Goal: Task Accomplishment & Management: Manage account settings

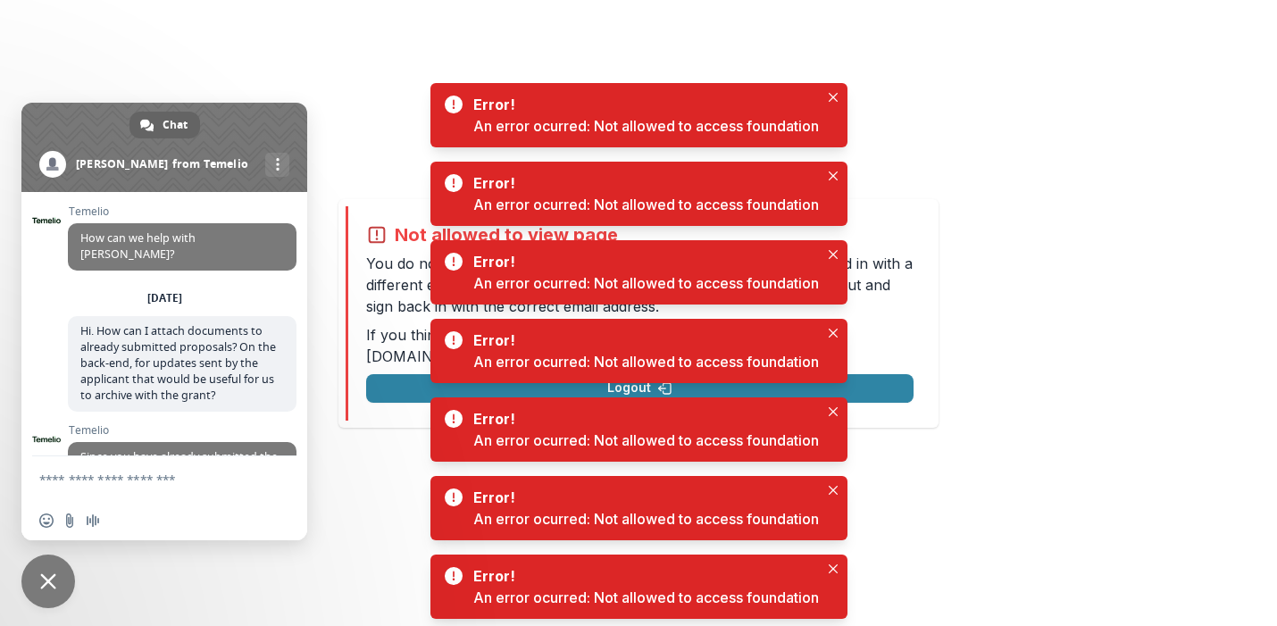
scroll to position [396, 0]
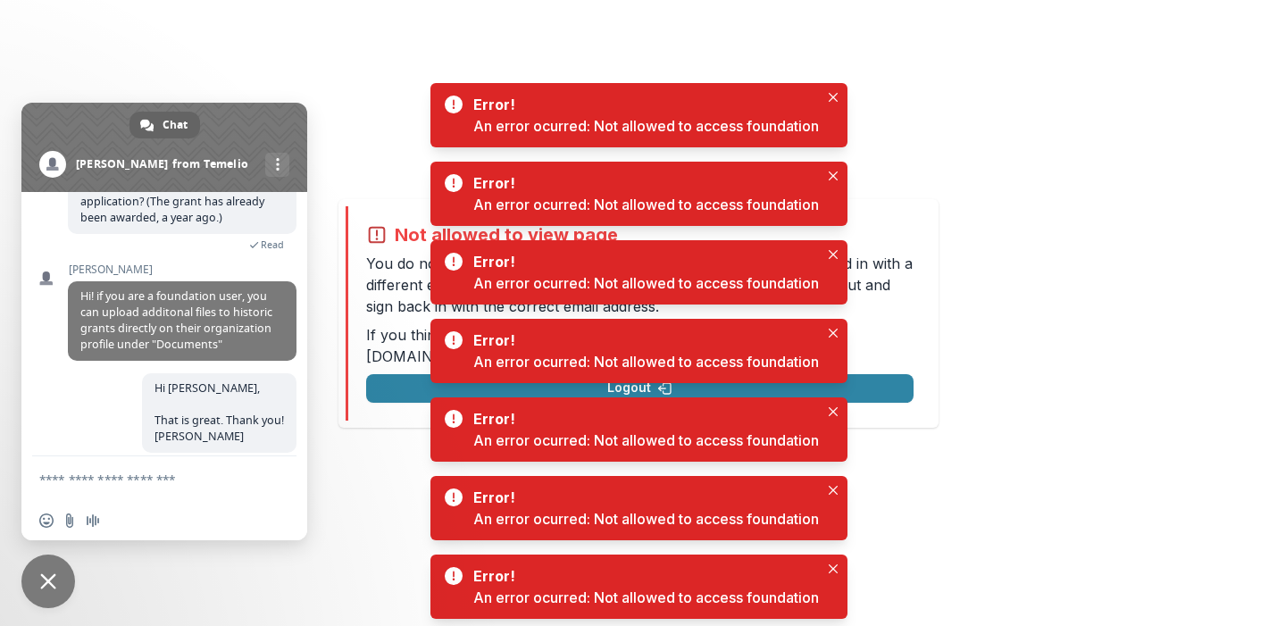
click at [62, 605] on div "Not allowed to view page You do not have permission to view the page. It is lik…" at bounding box center [638, 313] width 1277 height 626
click at [53, 596] on span "Close chat" at bounding box center [48, 582] width 54 height 54
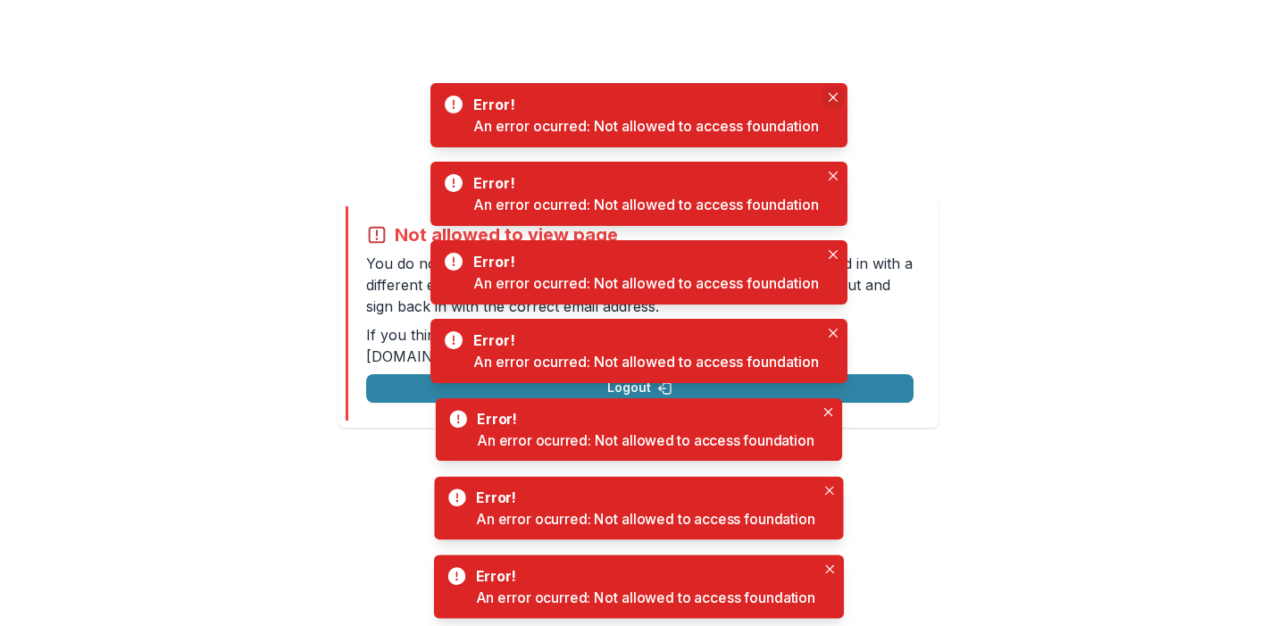
click at [837, 104] on button "Close" at bounding box center [832, 97] width 21 height 21
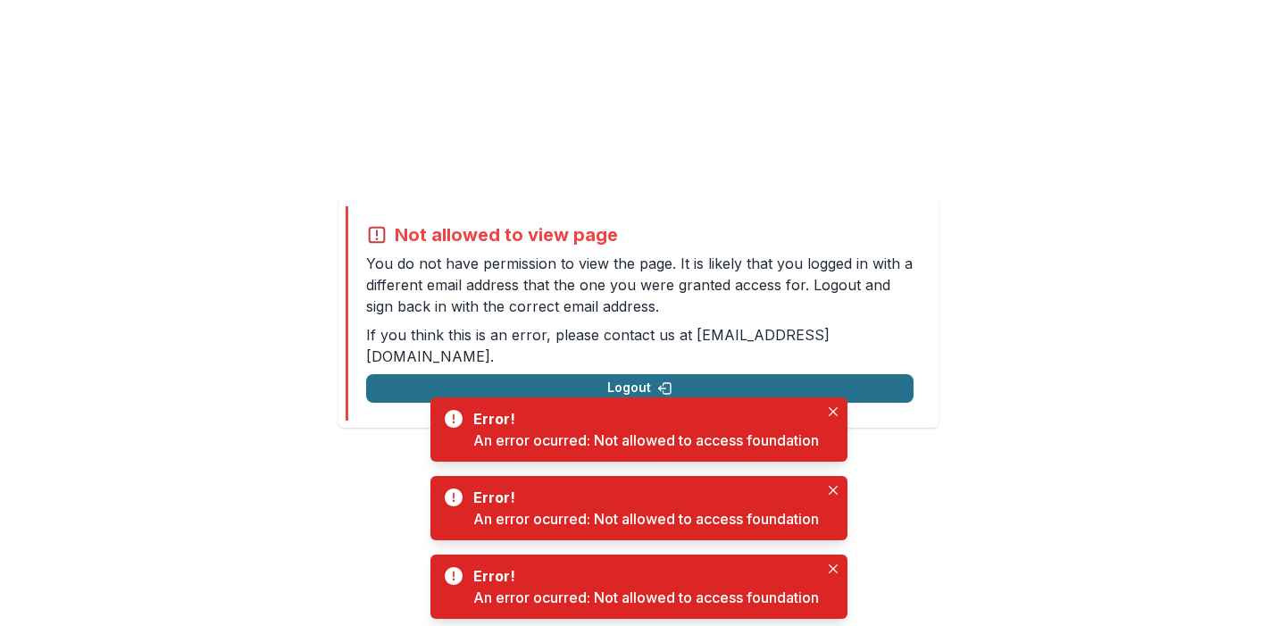
click at [606, 374] on button "Logout" at bounding box center [639, 388] width 547 height 29
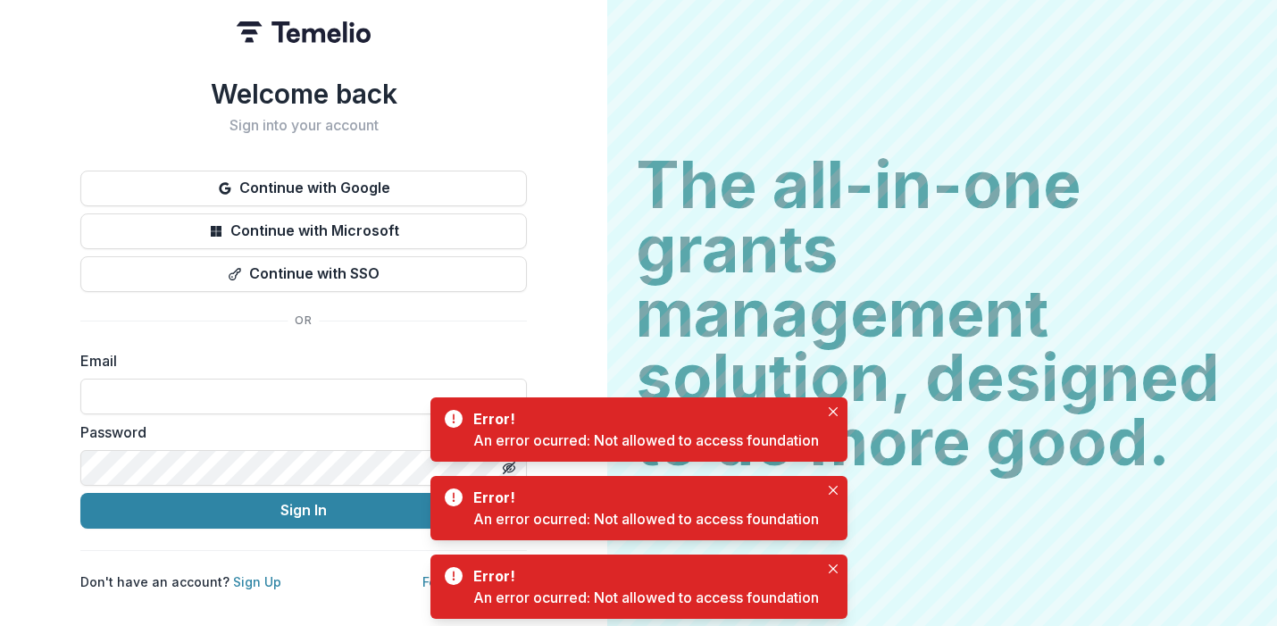
type input "**********"
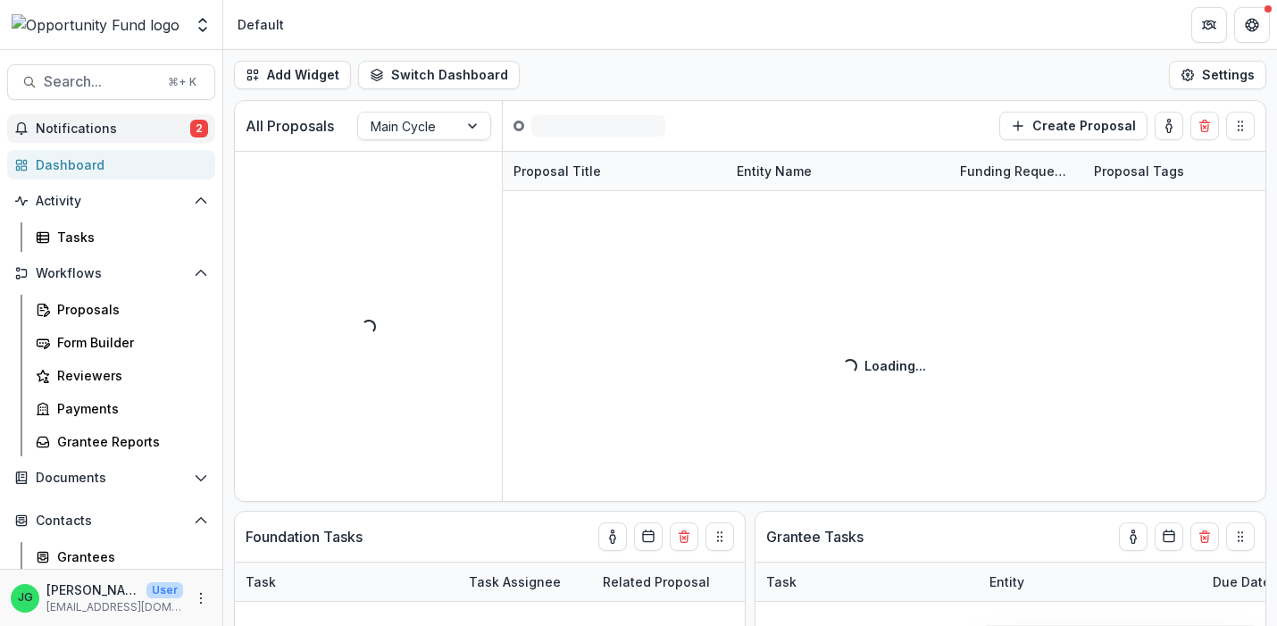
click at [139, 131] on span "Notifications" at bounding box center [113, 128] width 154 height 15
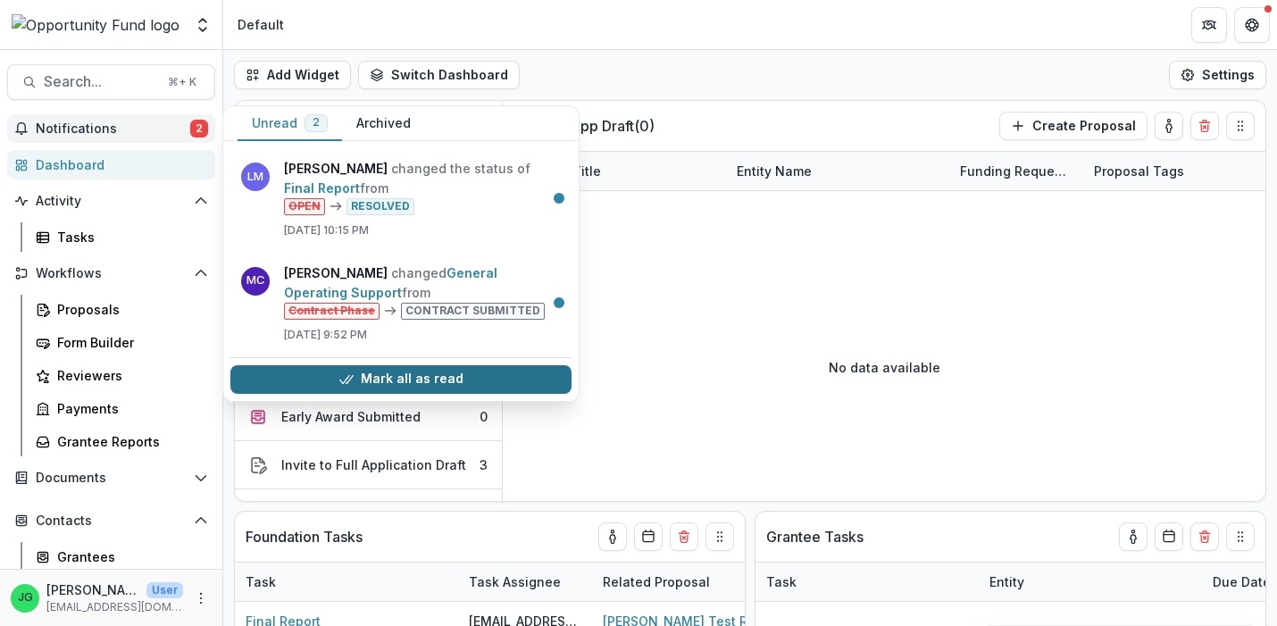
click at [367, 386] on button "Mark all as read" at bounding box center [400, 379] width 341 height 29
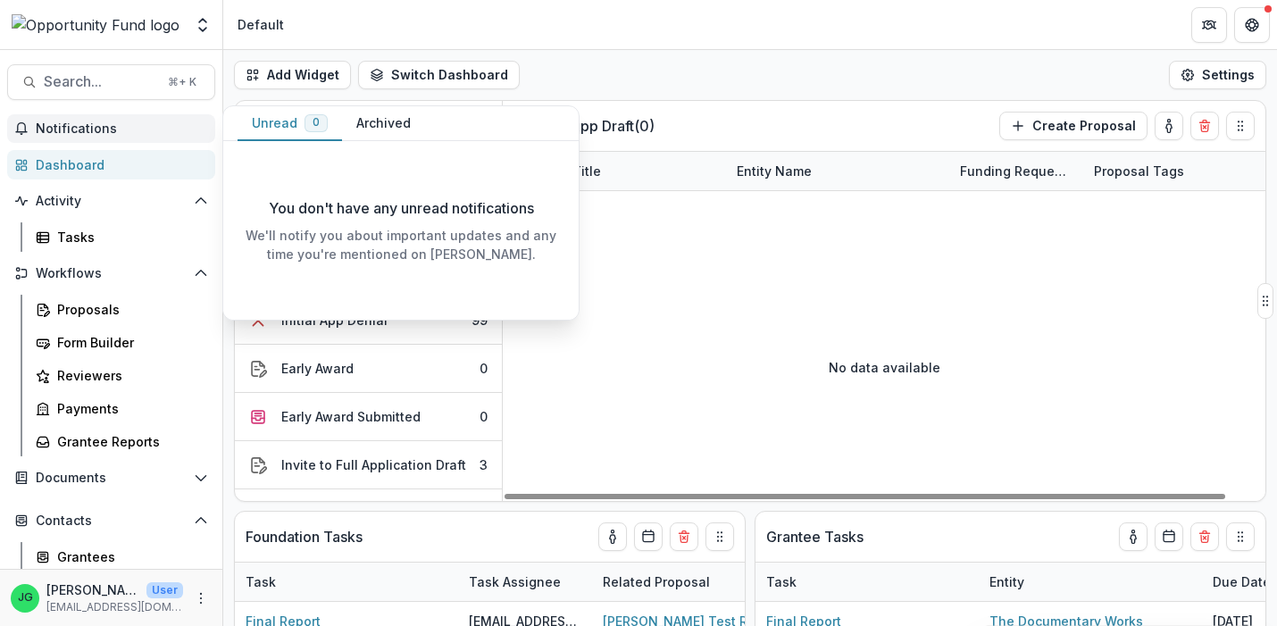
click at [653, 313] on div "No data available" at bounding box center [884, 367] width 763 height 268
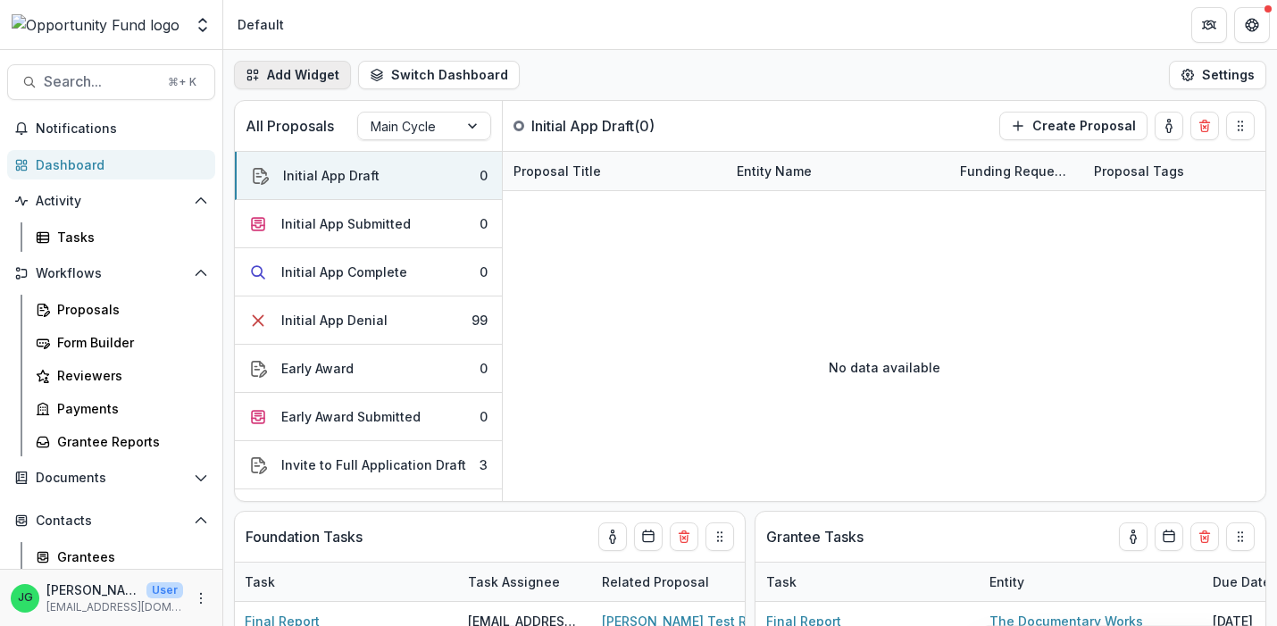
click at [307, 81] on button "Add Widget" at bounding box center [292, 75] width 117 height 29
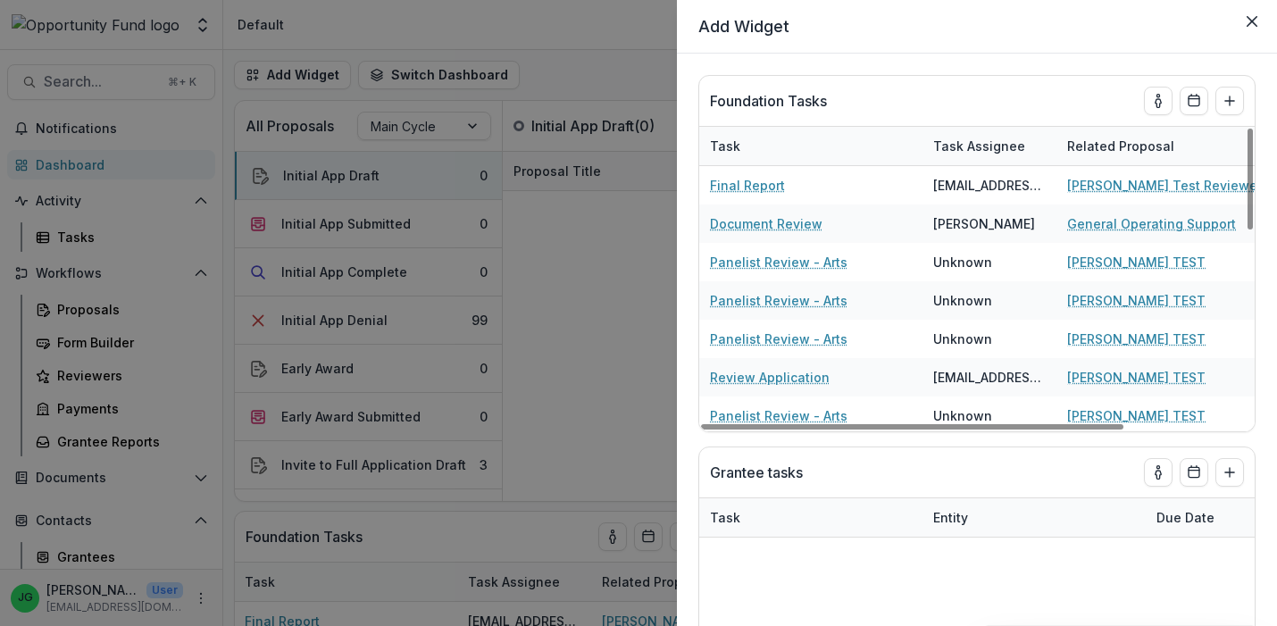
click at [596, 89] on div "Add Widget Foundation Tasks Task Task Assignee Related Proposal Due Date Final …" at bounding box center [638, 313] width 1277 height 626
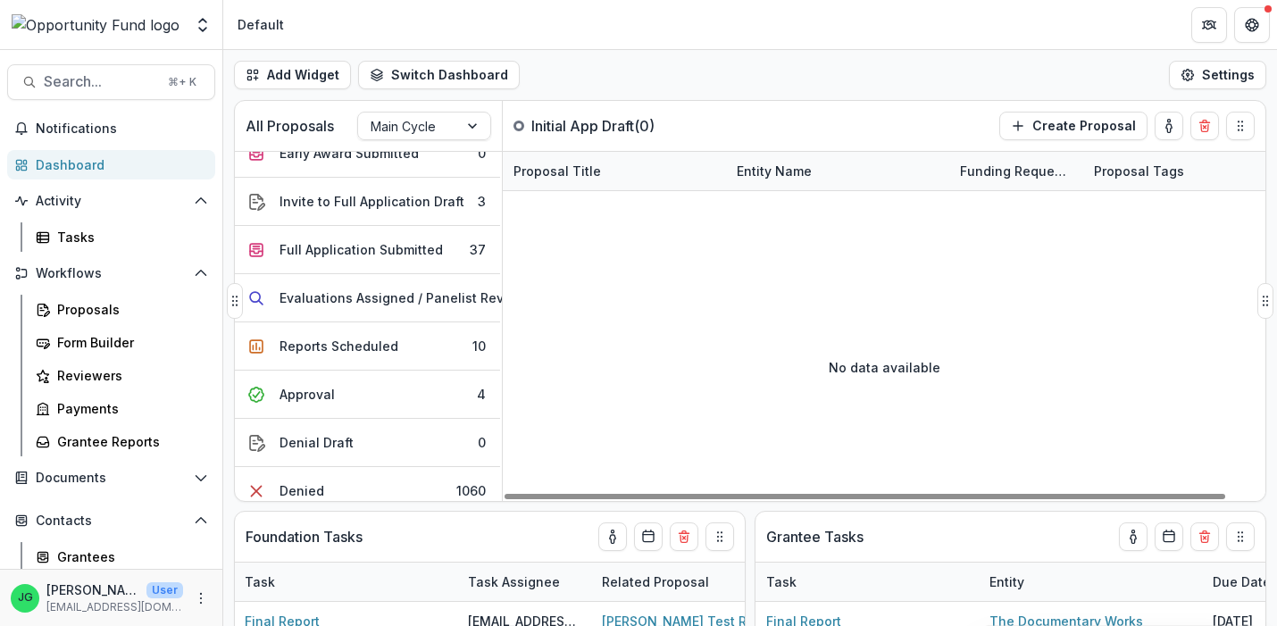
scroll to position [264, 2]
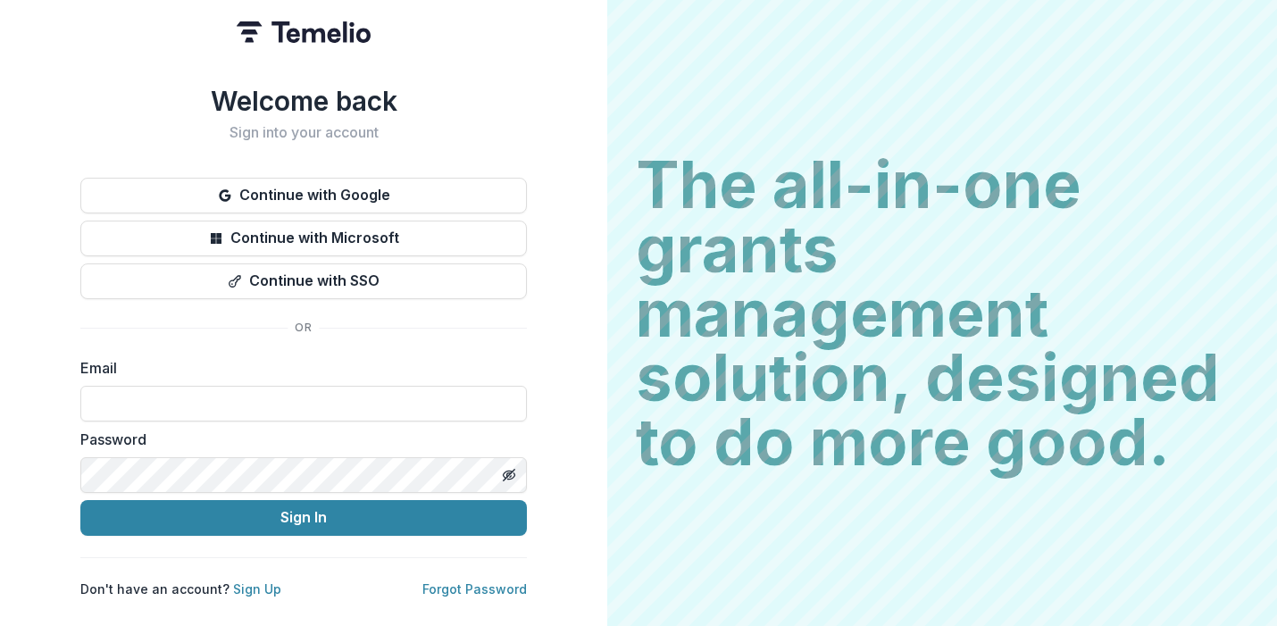
type input "**********"
